Goal: Task Accomplishment & Management: Manage account settings

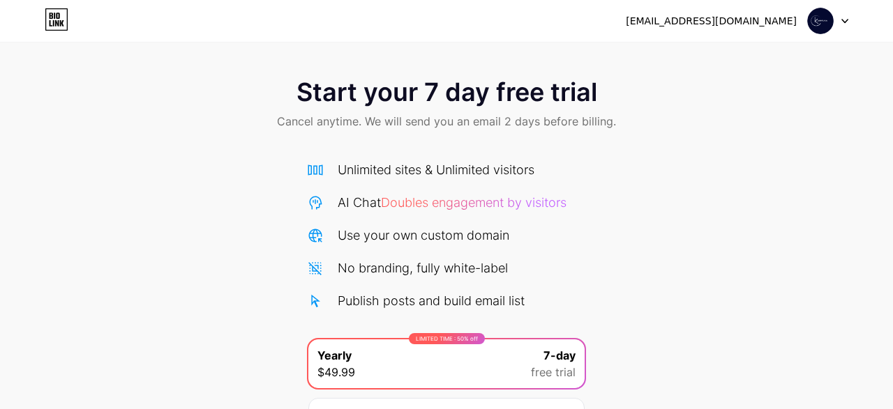
click at [845, 21] on icon at bounding box center [844, 21] width 7 height 5
click at [779, 50] on li "Logout" at bounding box center [760, 57] width 173 height 38
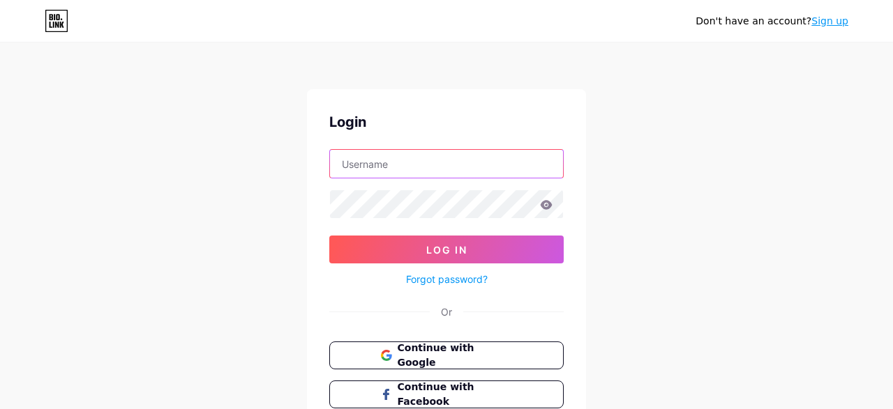
click at [484, 174] on input "text" at bounding box center [446, 164] width 233 height 28
type input "[EMAIL_ADDRESS][DOMAIN_NAME]"
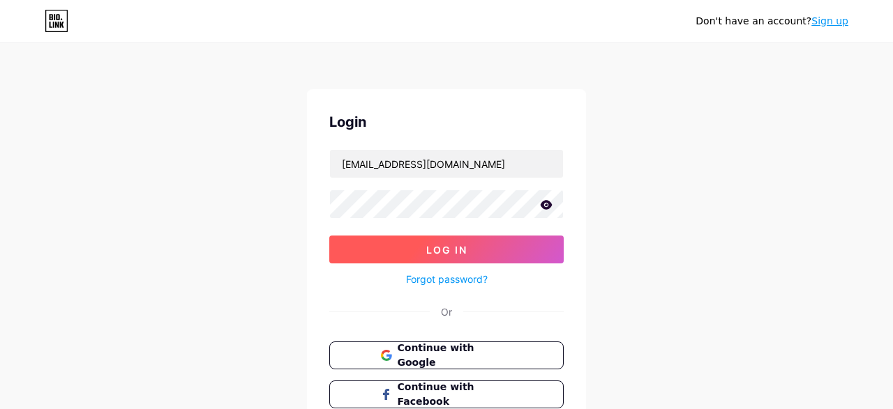
click at [429, 244] on span "Log In" at bounding box center [446, 250] width 41 height 12
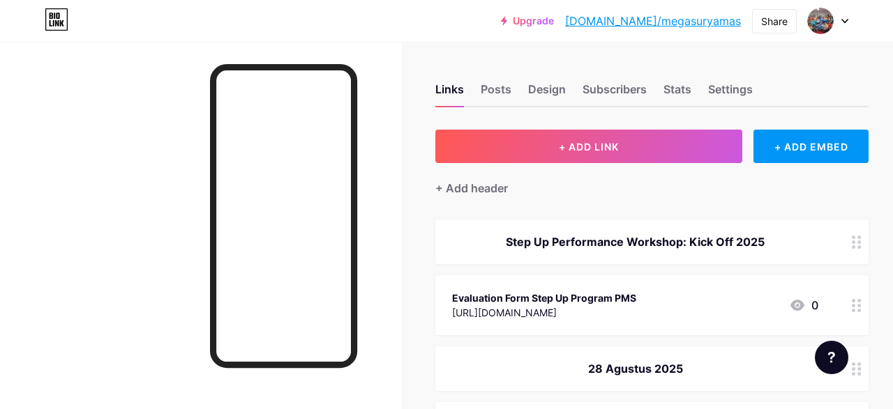
drag, startPoint x: 880, startPoint y: 42, endPoint x: 877, endPoint y: 70, distance: 28.8
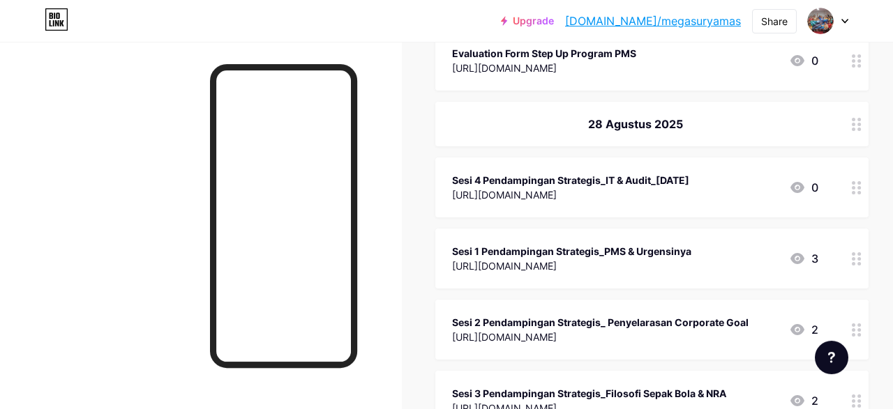
scroll to position [258, 0]
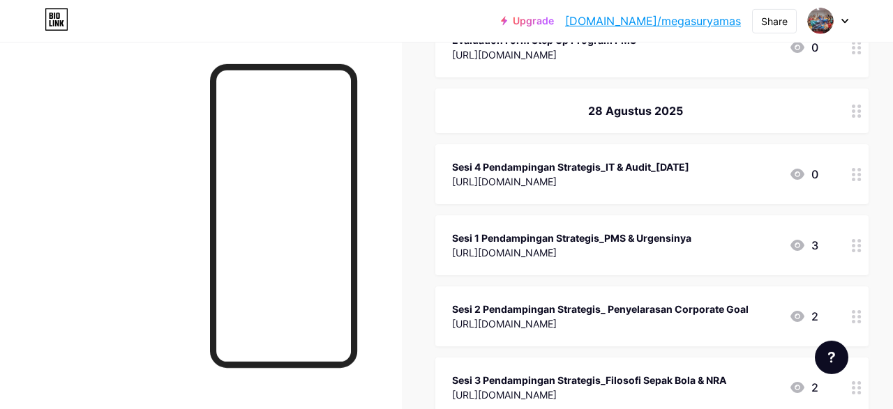
click at [490, 162] on div "Sesi 4 Pendampingan Strategis_IT & Audit_[DATE]" at bounding box center [570, 167] width 237 height 15
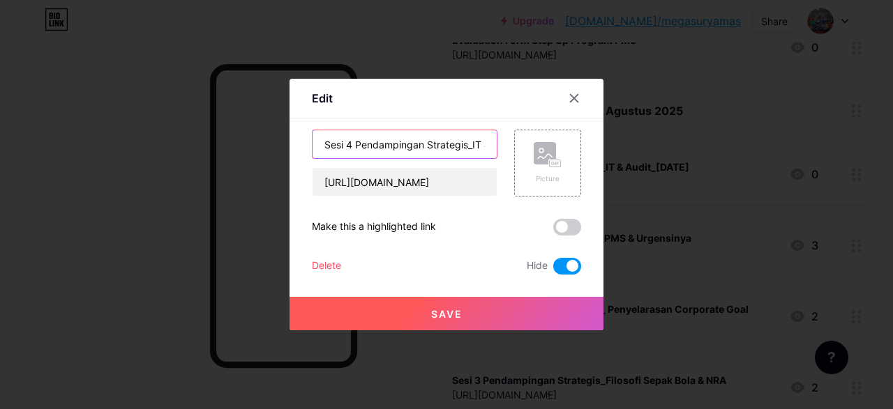
drag, startPoint x: 468, startPoint y: 146, endPoint x: 354, endPoint y: 144, distance: 114.4
click at [354, 144] on input "Sesi 4 Pendampingan Strategis_IT & Audit_[DATE]" at bounding box center [404, 144] width 184 height 28
click at [571, 94] on icon at bounding box center [573, 98] width 11 height 11
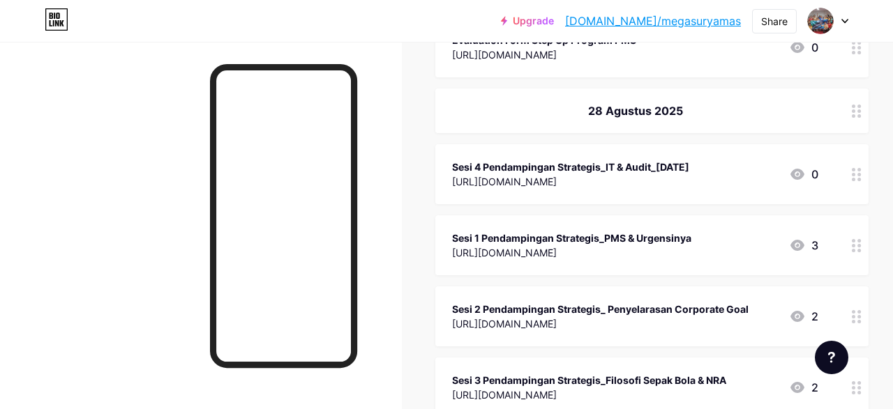
click at [856, 175] on icon at bounding box center [857, 174] width 10 height 13
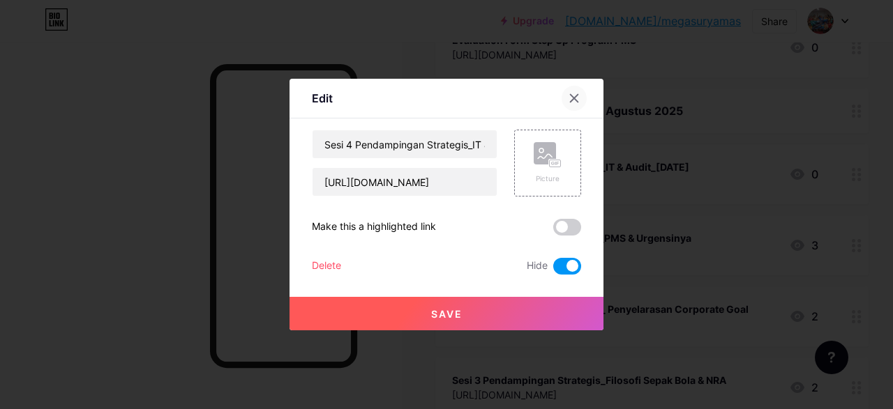
click at [575, 99] on icon at bounding box center [574, 99] width 8 height 8
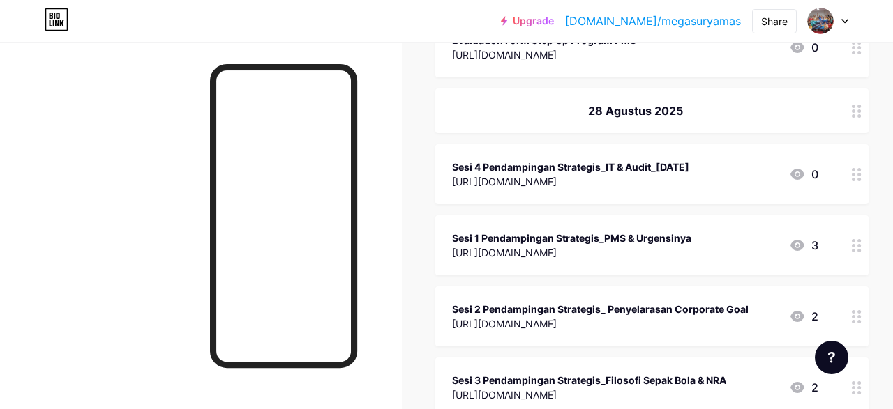
click at [546, 238] on div "Sesi 1 Pendampingan Strategis_PMS & Urgensinya" at bounding box center [571, 238] width 239 height 15
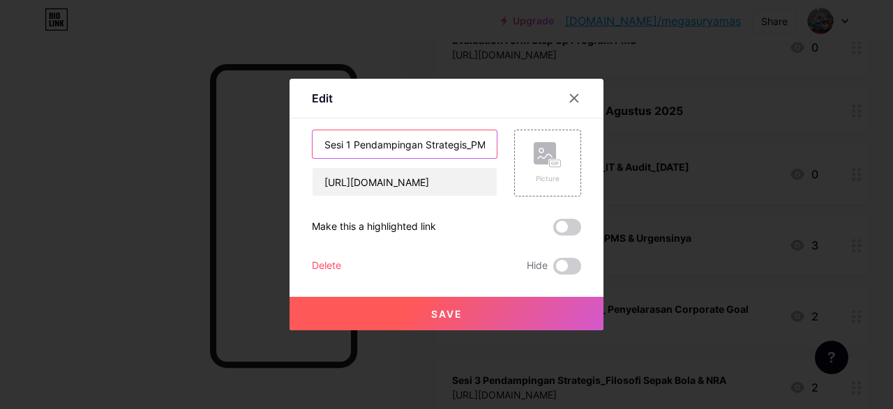
drag, startPoint x: 465, startPoint y: 144, endPoint x: 356, endPoint y: 142, distance: 109.5
click at [356, 142] on input "Sesi 1 Pendampingan Strategis_PMS & Urgensinya" at bounding box center [404, 144] width 184 height 28
type input "Sesi 1_PMS & [PERSON_NAME]"
click at [453, 315] on span "Save" at bounding box center [446, 314] width 31 height 12
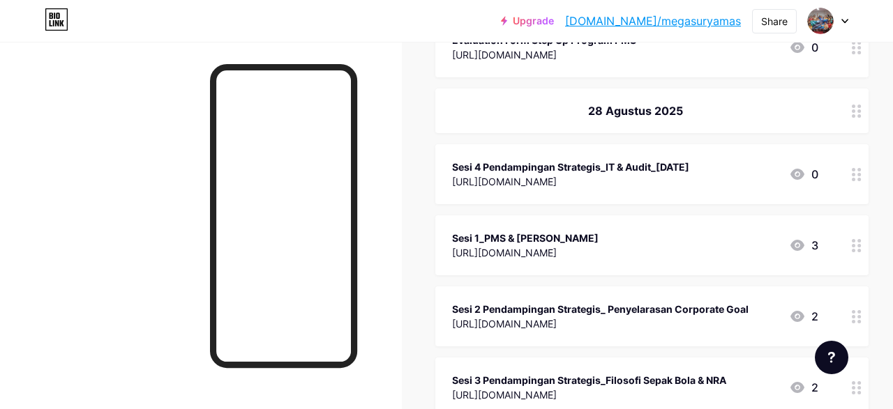
click at [852, 318] on icon at bounding box center [857, 316] width 10 height 13
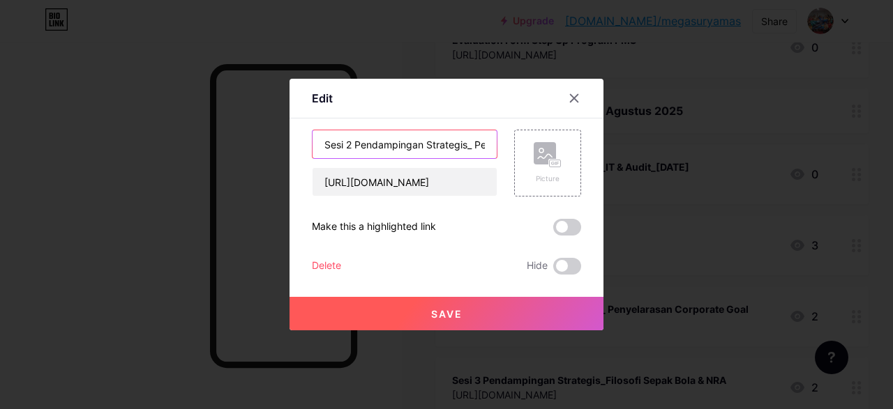
drag, startPoint x: 354, startPoint y: 145, endPoint x: 468, endPoint y: 146, distance: 114.4
click at [468, 146] on input "Sesi 2 Pendampingan Strategis_ Penyelarasan Corporate Goal" at bounding box center [404, 144] width 184 height 28
type input "Sesi 2_ Penyelarasan Corporate Goal"
click at [460, 317] on span "Save" at bounding box center [446, 314] width 31 height 12
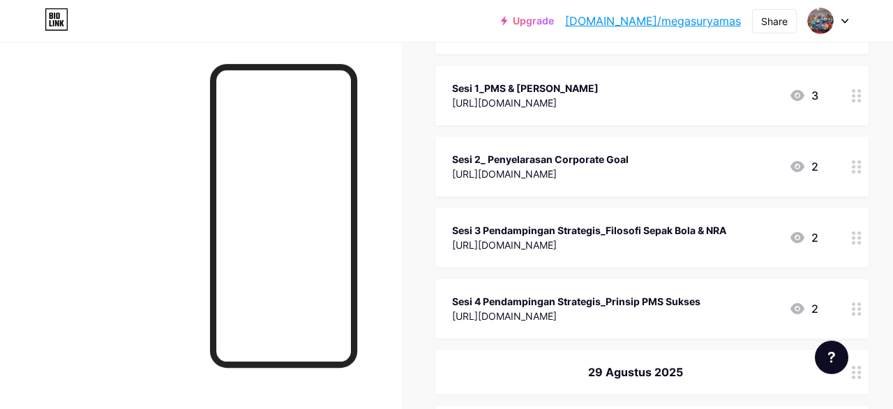
scroll to position [425, 0]
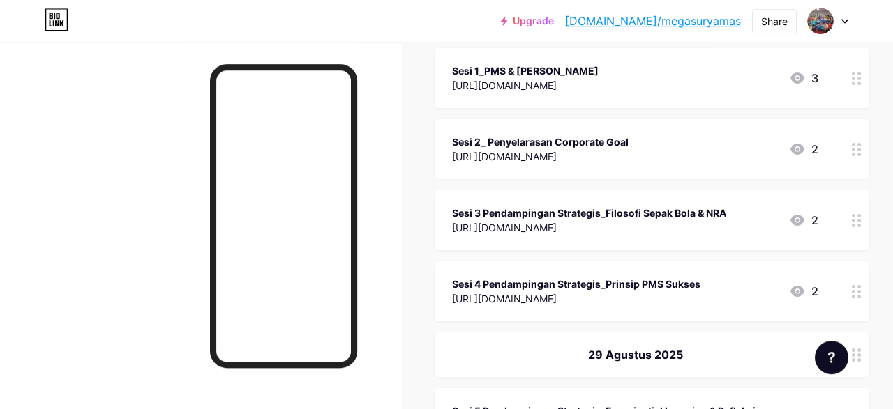
click at [853, 220] on circle at bounding box center [853, 220] width 3 height 3
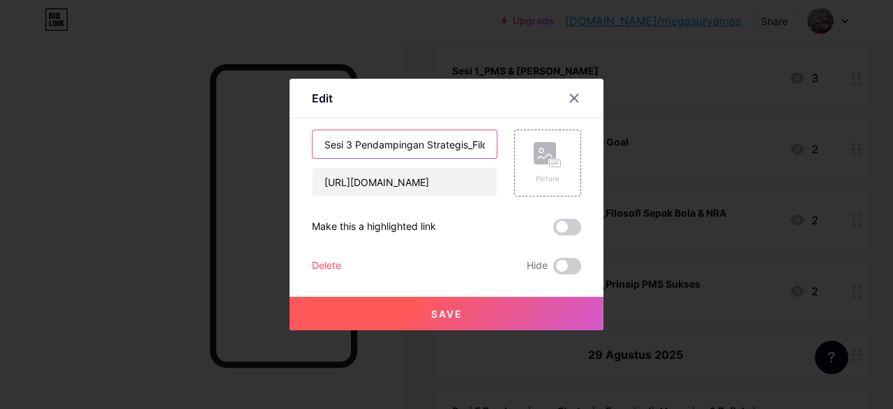
drag, startPoint x: 354, startPoint y: 146, endPoint x: 467, endPoint y: 147, distance: 113.0
click at [467, 147] on input "Sesi 3 Pendampingan Strategis_Filosofi Sepak Bola & NRA" at bounding box center [404, 144] width 184 height 28
type input "Sesi 3_Filosofi Sepak Bola & NRA"
click at [458, 312] on span "Save" at bounding box center [446, 314] width 31 height 12
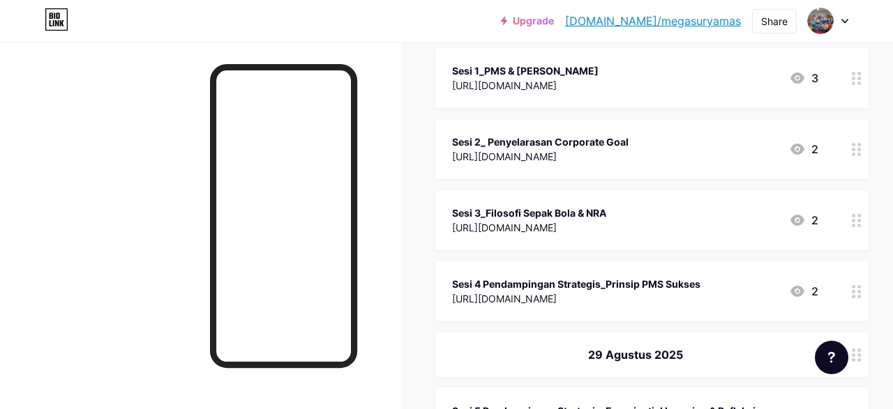
click at [853, 292] on circle at bounding box center [853, 291] width 3 height 3
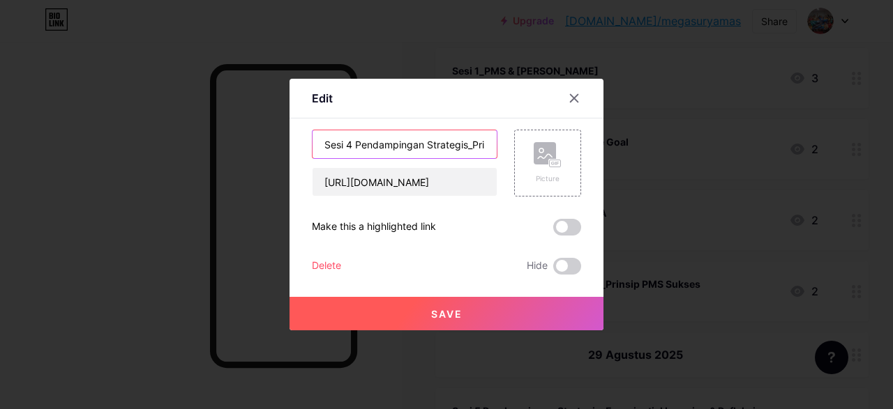
drag, startPoint x: 354, startPoint y: 146, endPoint x: 468, endPoint y: 145, distance: 113.7
click at [468, 145] on input "Sesi 4 Pendampingan Strategis_Prinsip PMS Sukses" at bounding box center [404, 144] width 184 height 28
type input "Sesi 4_Prinsip PMS Sukses"
click at [484, 309] on button "Save" at bounding box center [446, 313] width 314 height 33
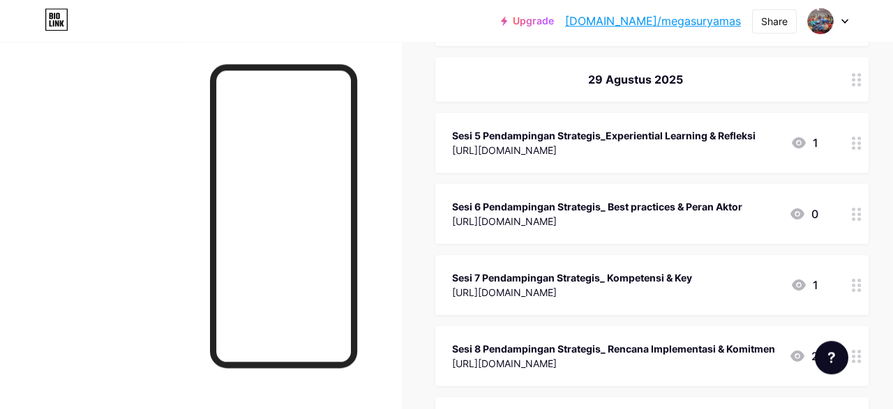
scroll to position [714, 0]
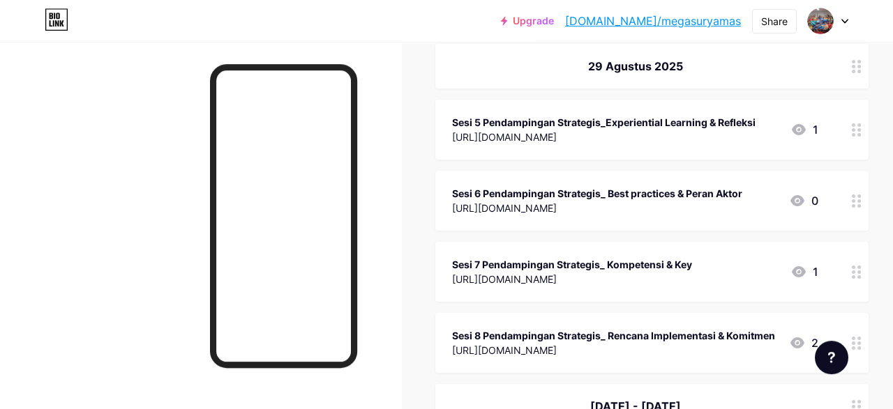
click at [850, 128] on div at bounding box center [857, 130] width 24 height 60
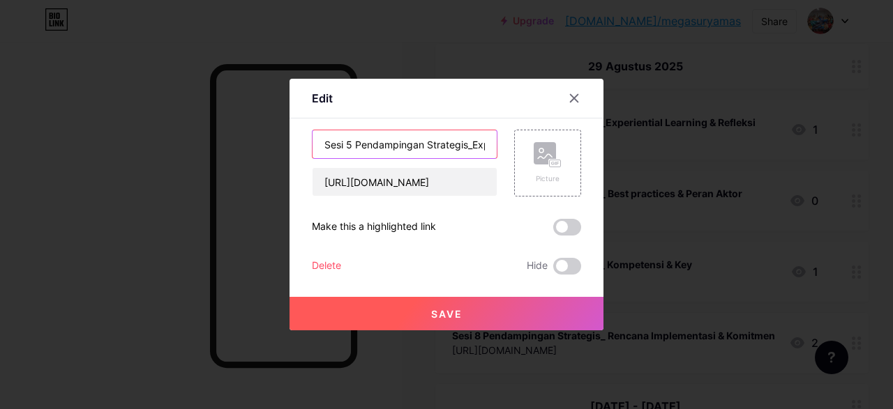
drag, startPoint x: 353, startPoint y: 143, endPoint x: 468, endPoint y: 143, distance: 115.1
click at [468, 143] on input "Sesi 5 Pendampingan Strategis_Experiential Learning & Refleksi" at bounding box center [404, 144] width 184 height 28
type input "Sesi 5_Experiential Learning & Refleksi"
click at [458, 310] on span "Save" at bounding box center [446, 314] width 31 height 12
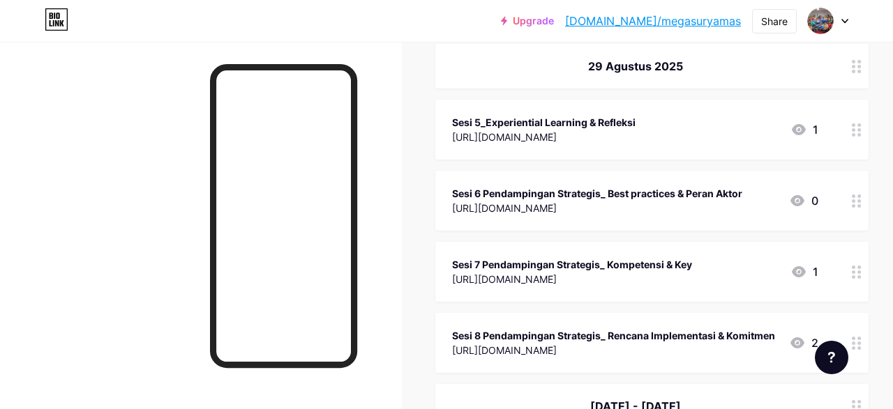
click at [857, 196] on icon at bounding box center [857, 201] width 10 height 13
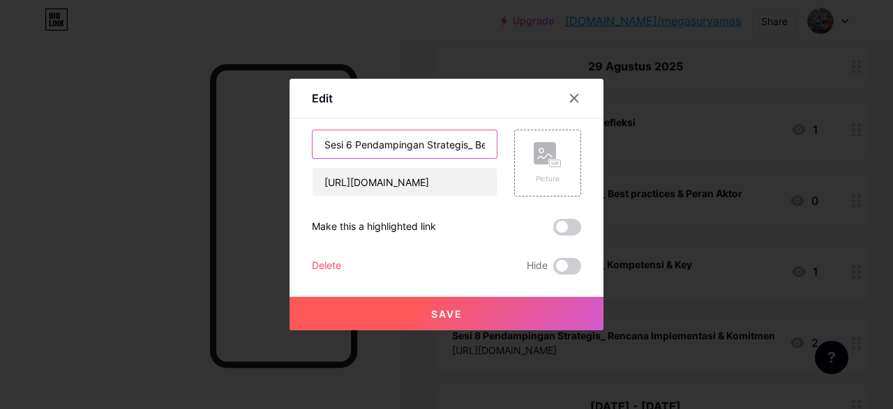
drag, startPoint x: 353, startPoint y: 144, endPoint x: 467, endPoint y: 145, distance: 113.7
click at [467, 145] on input "Sesi 6 Pendampingan Strategis_ Best practices & Peran Aktor" at bounding box center [404, 144] width 184 height 28
type input "Sesi 6_ Best practices & Peran Aktor"
click at [433, 317] on span "Save" at bounding box center [446, 314] width 31 height 12
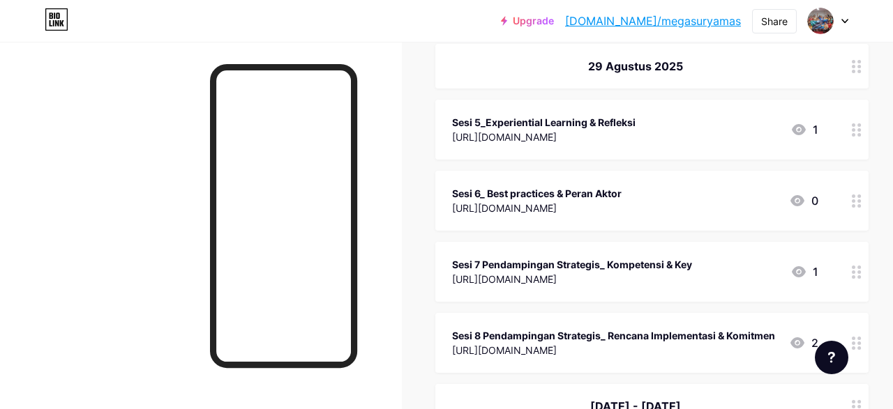
click at [851, 271] on div at bounding box center [857, 272] width 24 height 60
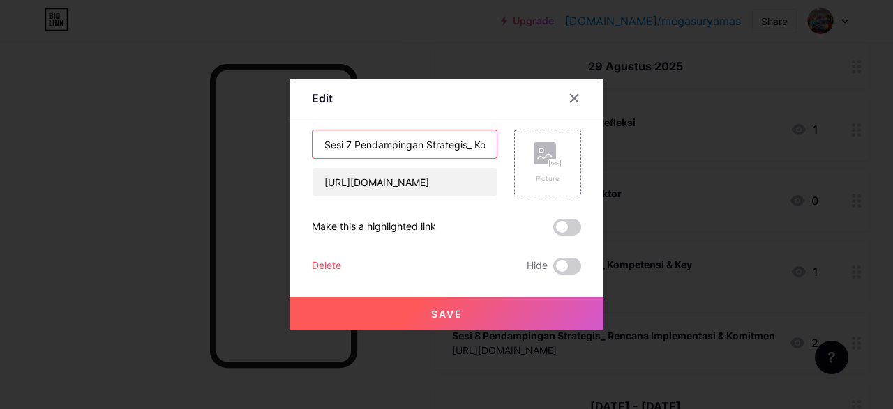
drag, startPoint x: 351, startPoint y: 144, endPoint x: 469, endPoint y: 147, distance: 117.9
click at [469, 147] on input "Sesi 7 Pendampingan Strategis_ Kompetensi & Key" at bounding box center [404, 144] width 184 height 28
type input "Sesi 7_ Kompetensi & Key"
click at [418, 308] on button "Save" at bounding box center [446, 313] width 314 height 33
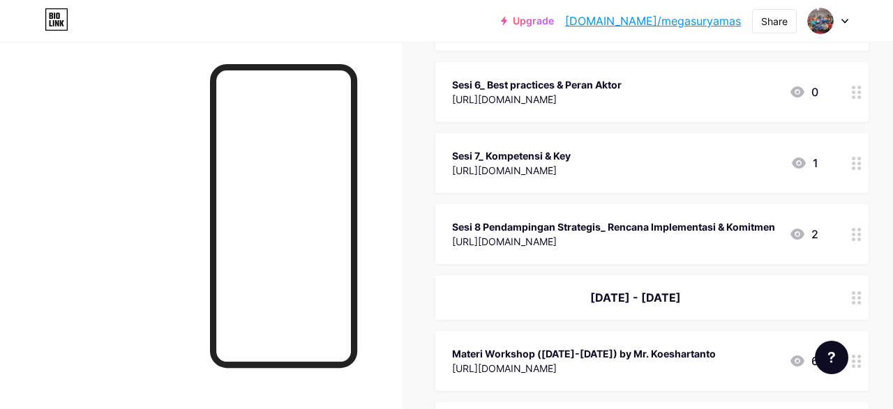
scroll to position [870, 0]
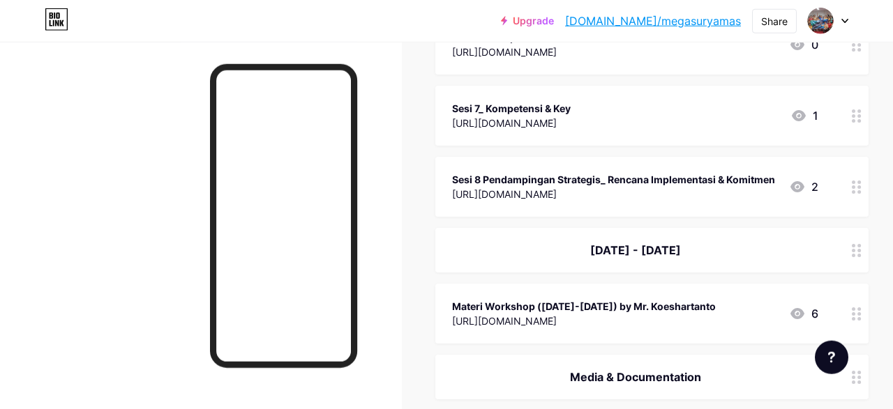
click at [851, 190] on div at bounding box center [857, 187] width 24 height 60
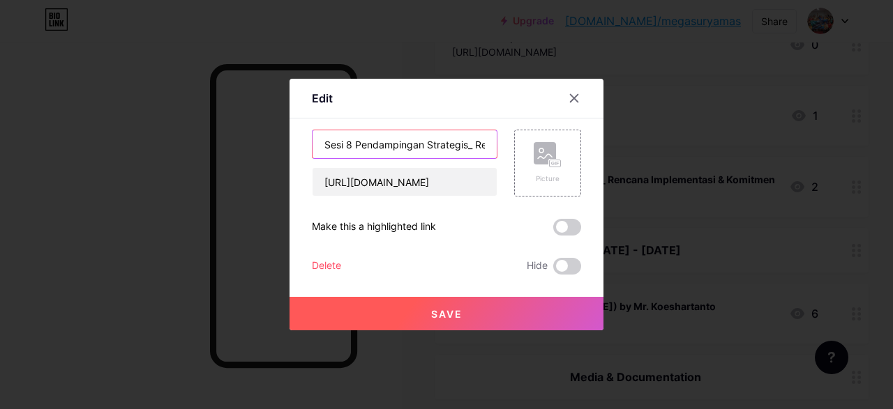
drag, startPoint x: 351, startPoint y: 144, endPoint x: 468, endPoint y: 146, distance: 116.5
click at [468, 146] on input "Sesi 8 Pendampingan Strategis_ Rencana Implementasi & Komitmen" at bounding box center [404, 144] width 184 height 28
type input "Sesi 8_ Rencana Implementasi & Komitmen"
click at [460, 308] on button "Save" at bounding box center [446, 313] width 314 height 33
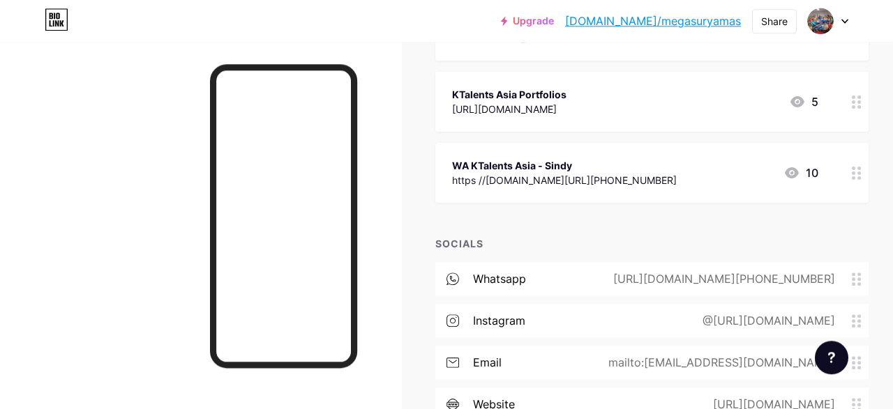
scroll to position [0, 0]
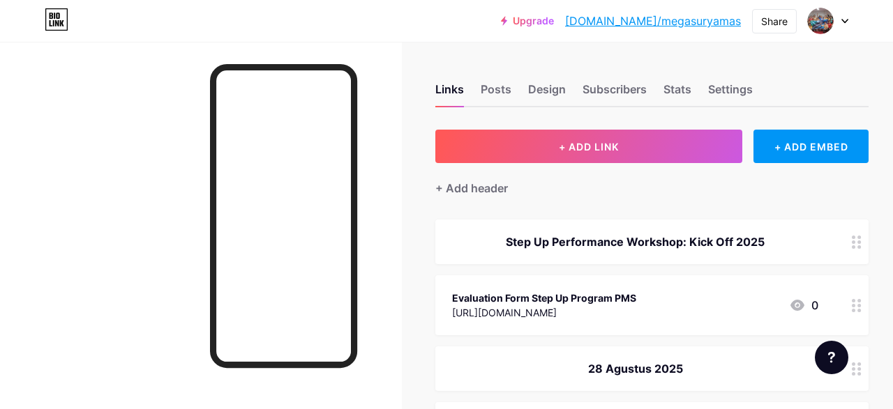
click at [368, 249] on div at bounding box center [201, 246] width 402 height 409
click at [769, 22] on div "Share" at bounding box center [774, 21] width 27 height 15
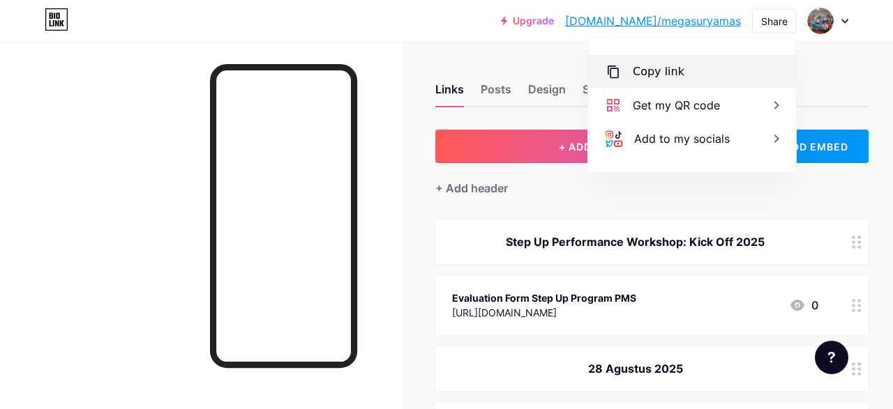
click at [690, 76] on div "Copy link" at bounding box center [692, 71] width 208 height 33
click at [709, 69] on div "Copy link" at bounding box center [692, 71] width 208 height 33
